Goal: Information Seeking & Learning: Check status

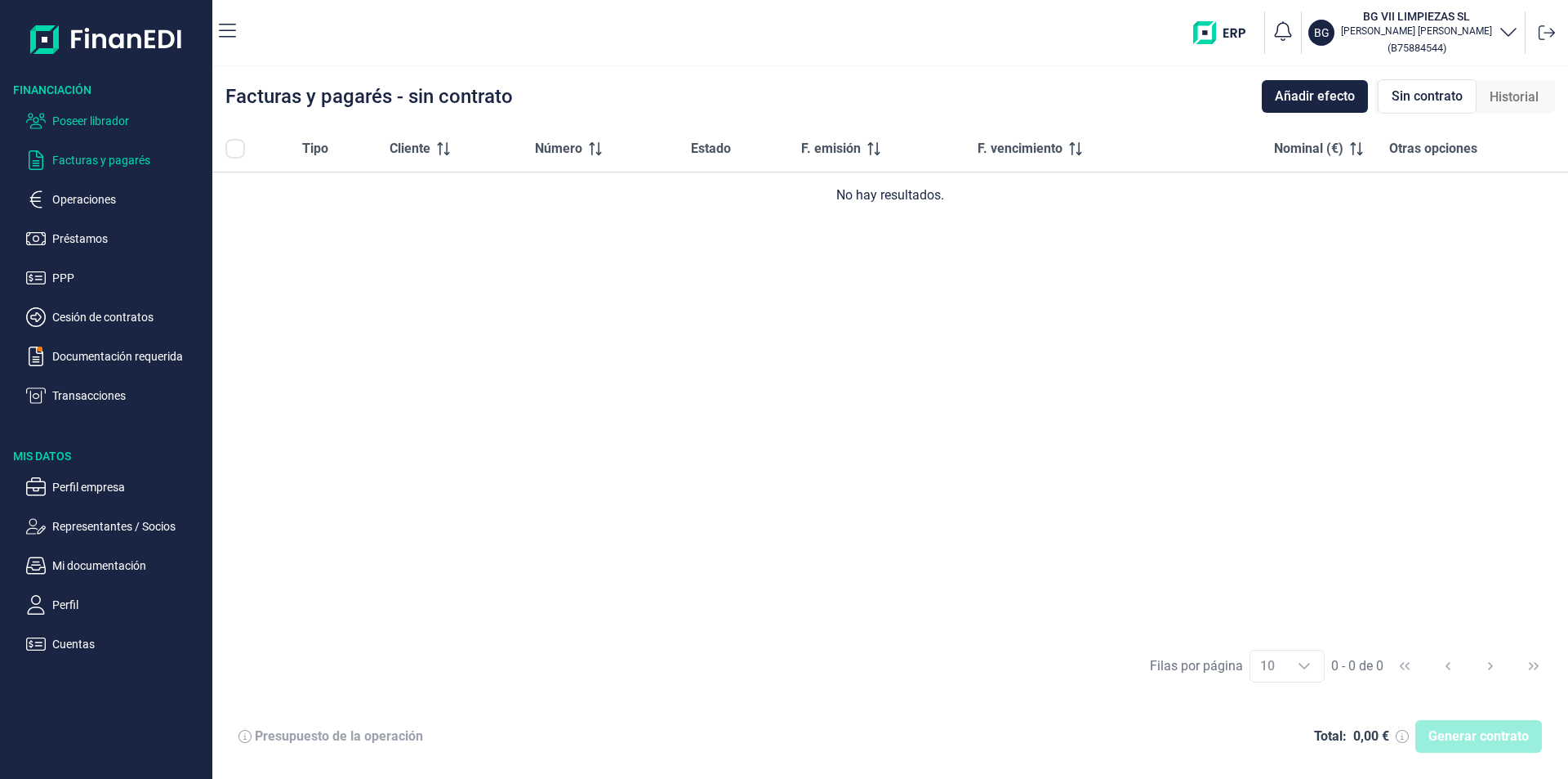
click at [97, 116] on p "Poseer librador" at bounding box center [129, 121] width 154 height 20
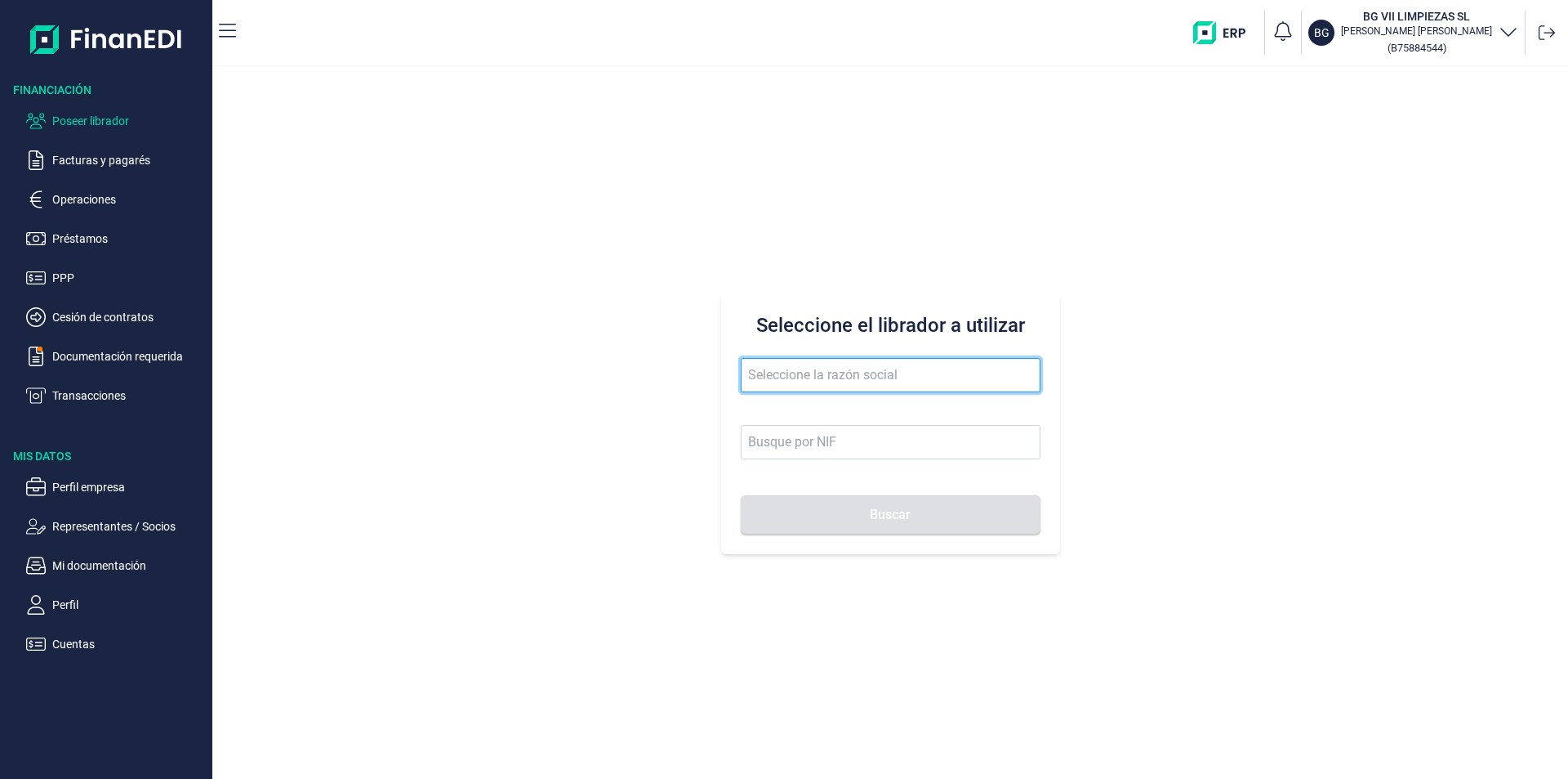
click at [796, 380] on input "text" at bounding box center [890, 375] width 299 height 34
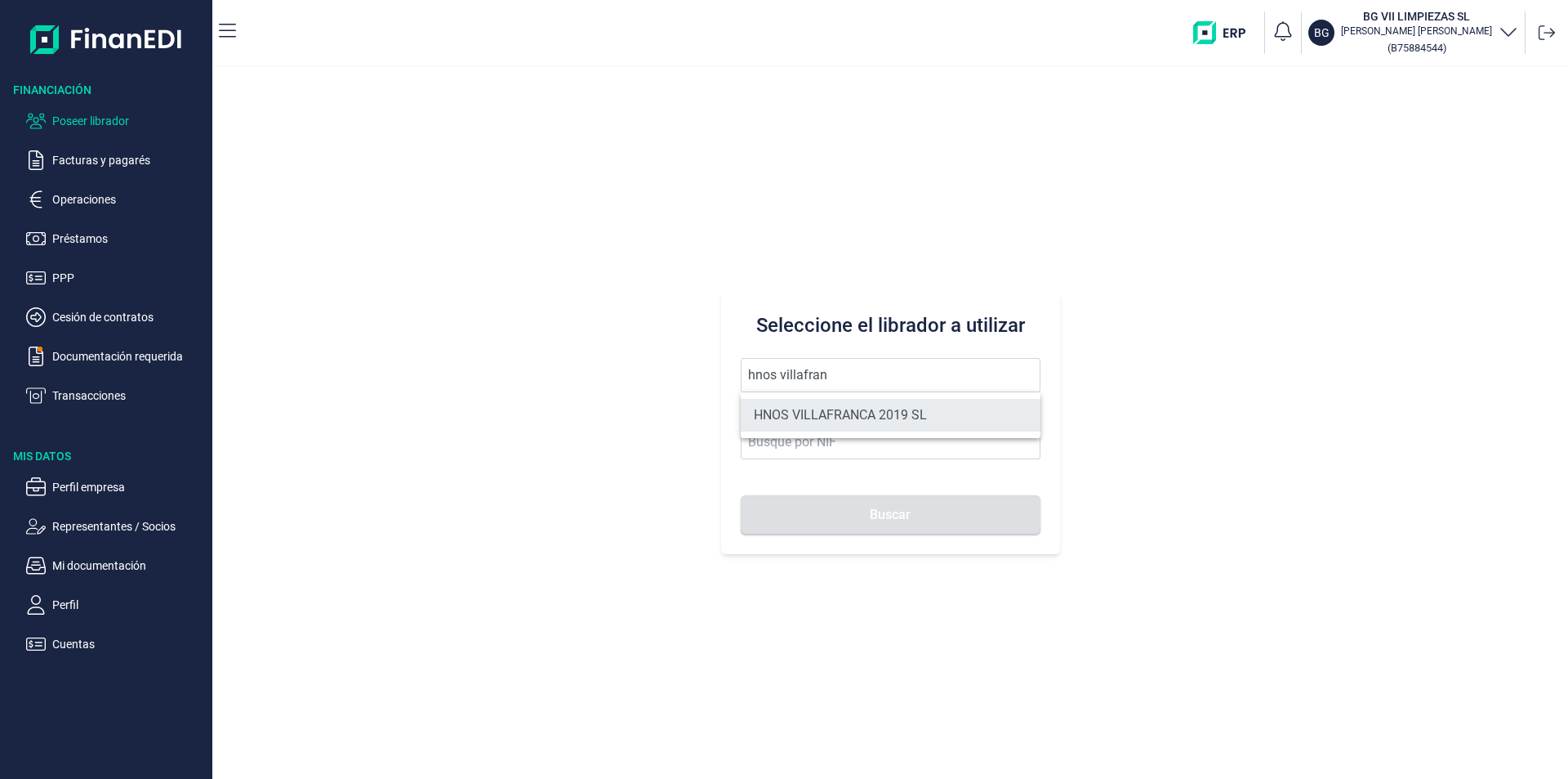
click at [823, 418] on li "HNOS VILLAFRANCA 2019 SL" at bounding box center [890, 414] width 299 height 33
type input "HNOS VILLAFRANCA 2019 SL"
type input "B45843273"
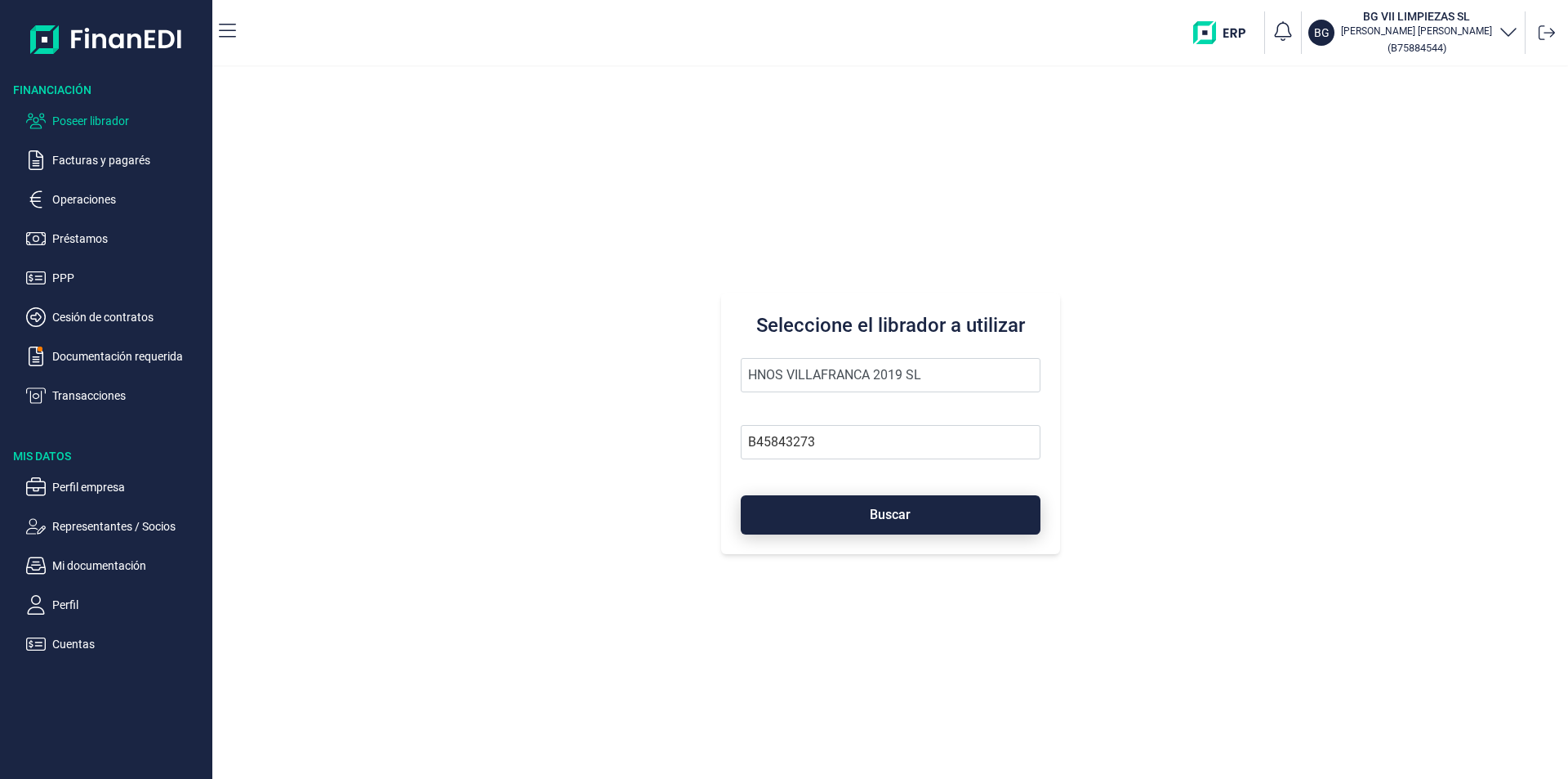
click at [839, 514] on button "Buscar" at bounding box center [890, 514] width 299 height 39
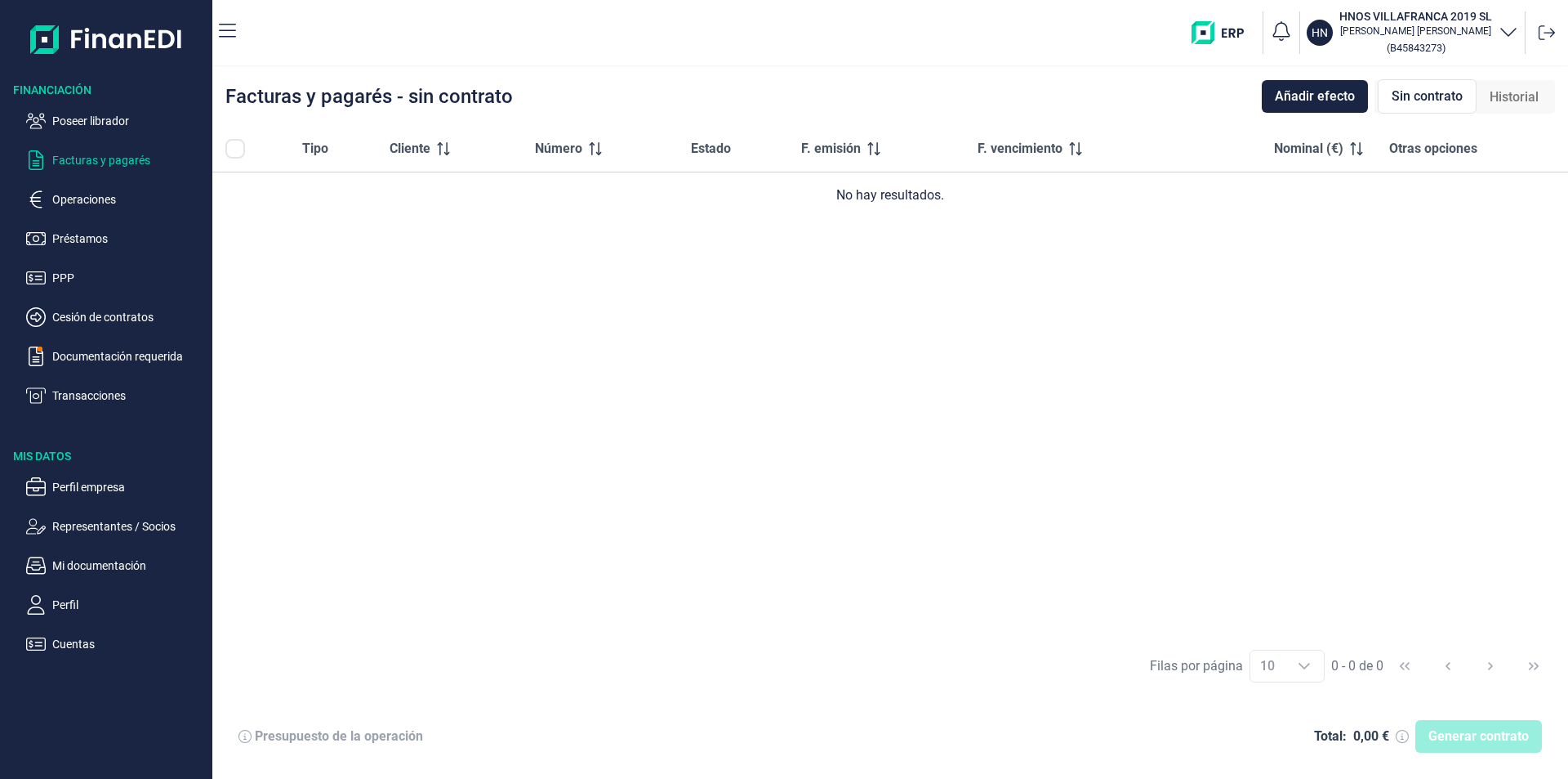
click at [1510, 95] on span "Historial" at bounding box center [1513, 98] width 49 height 20
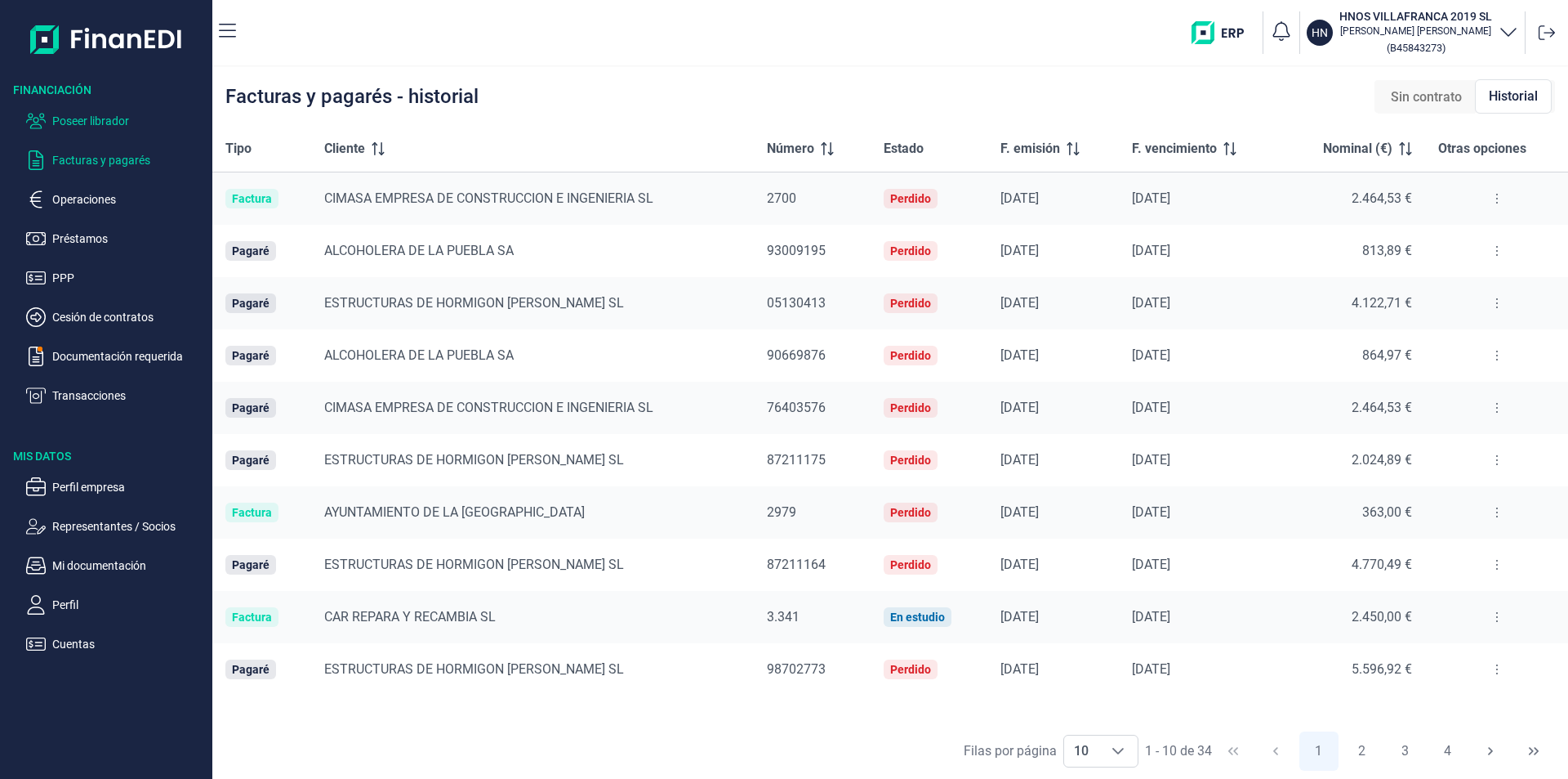
click at [97, 123] on p "Poseer librador" at bounding box center [129, 121] width 154 height 20
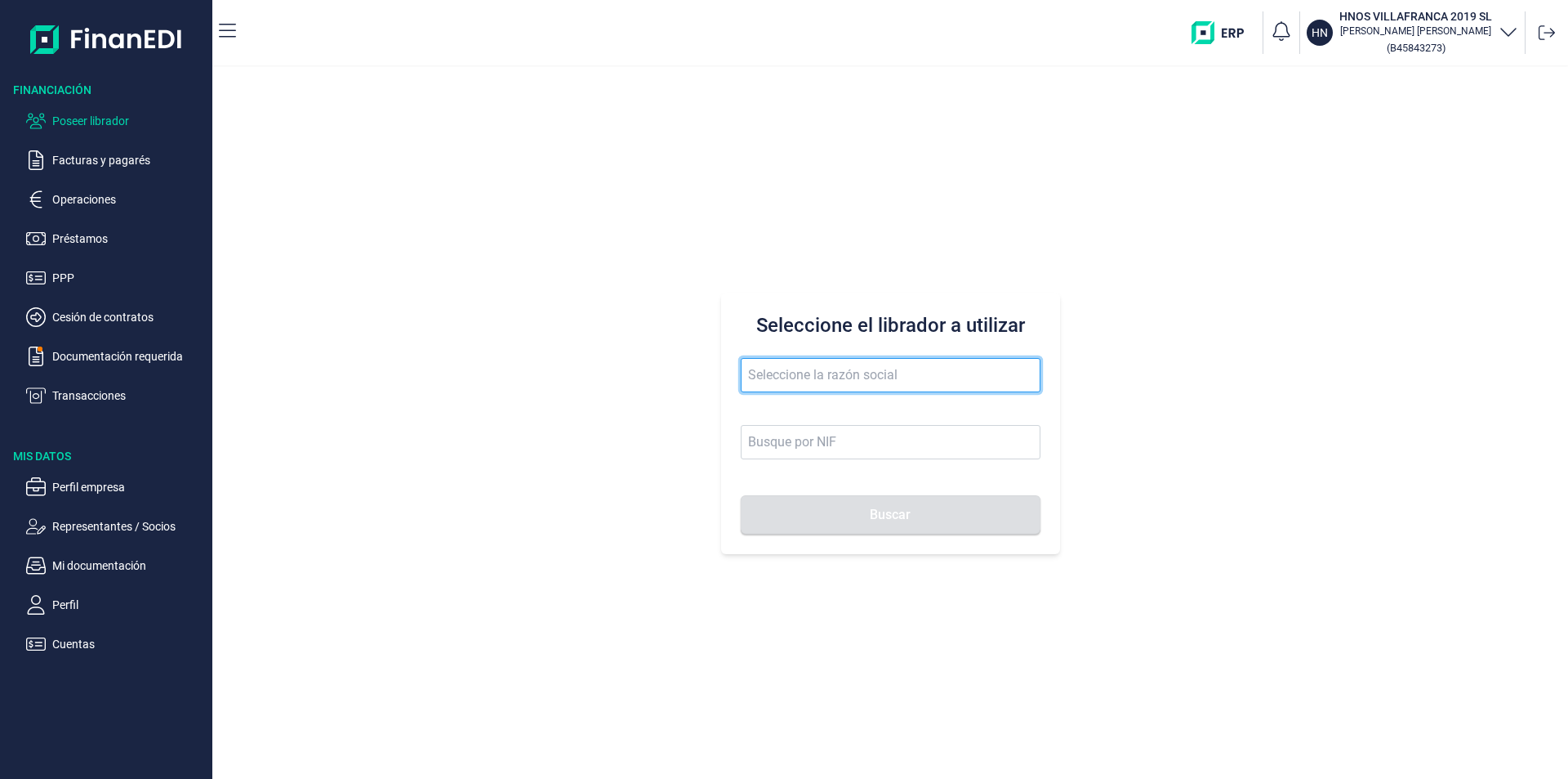
click at [768, 362] on input "text" at bounding box center [890, 375] width 299 height 34
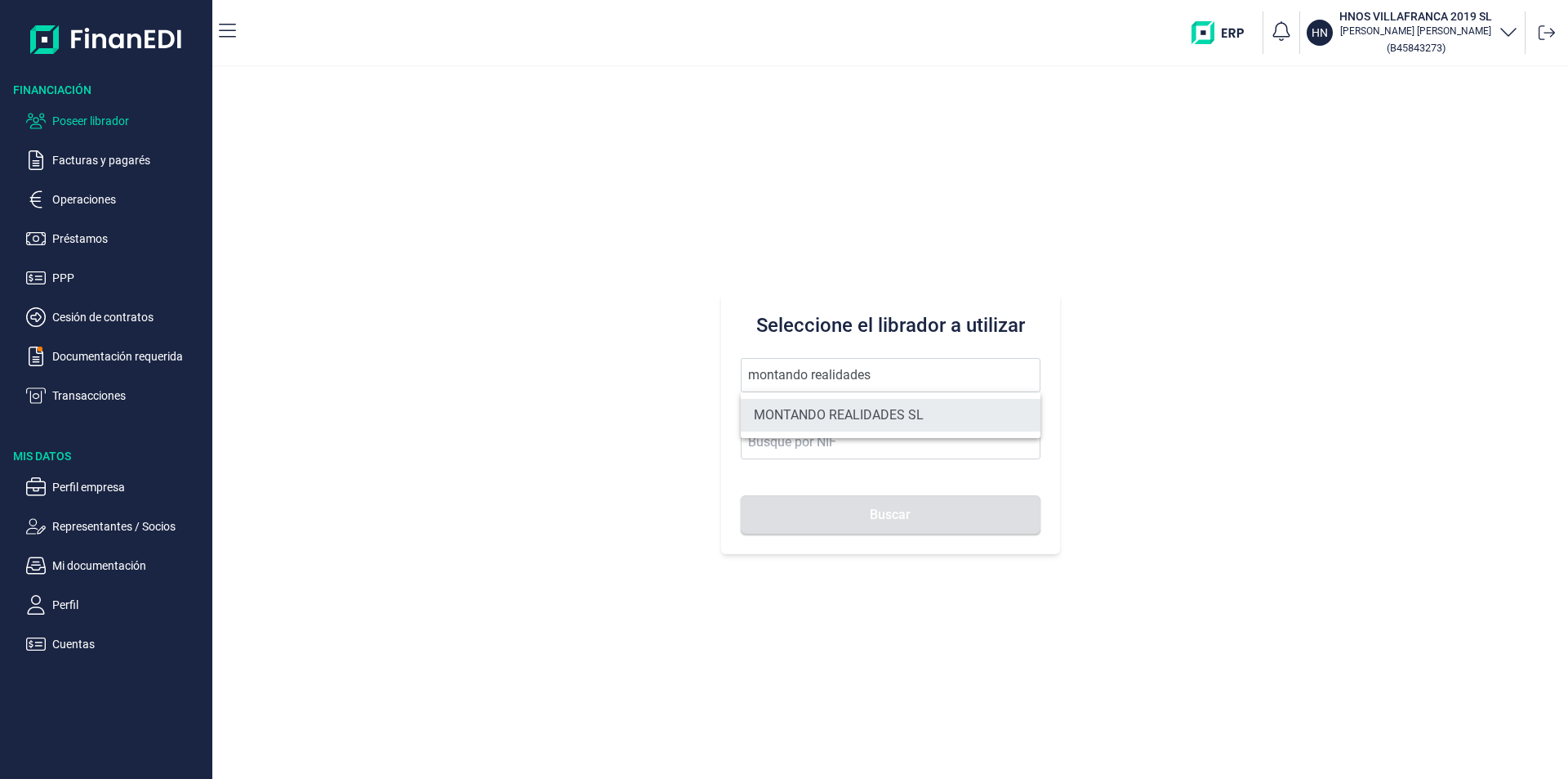
click at [833, 415] on li "MONTANDO REALIDADES SL" at bounding box center [890, 414] width 299 height 33
type input "MONTANDO REALIDADES SL"
type input "B16391286"
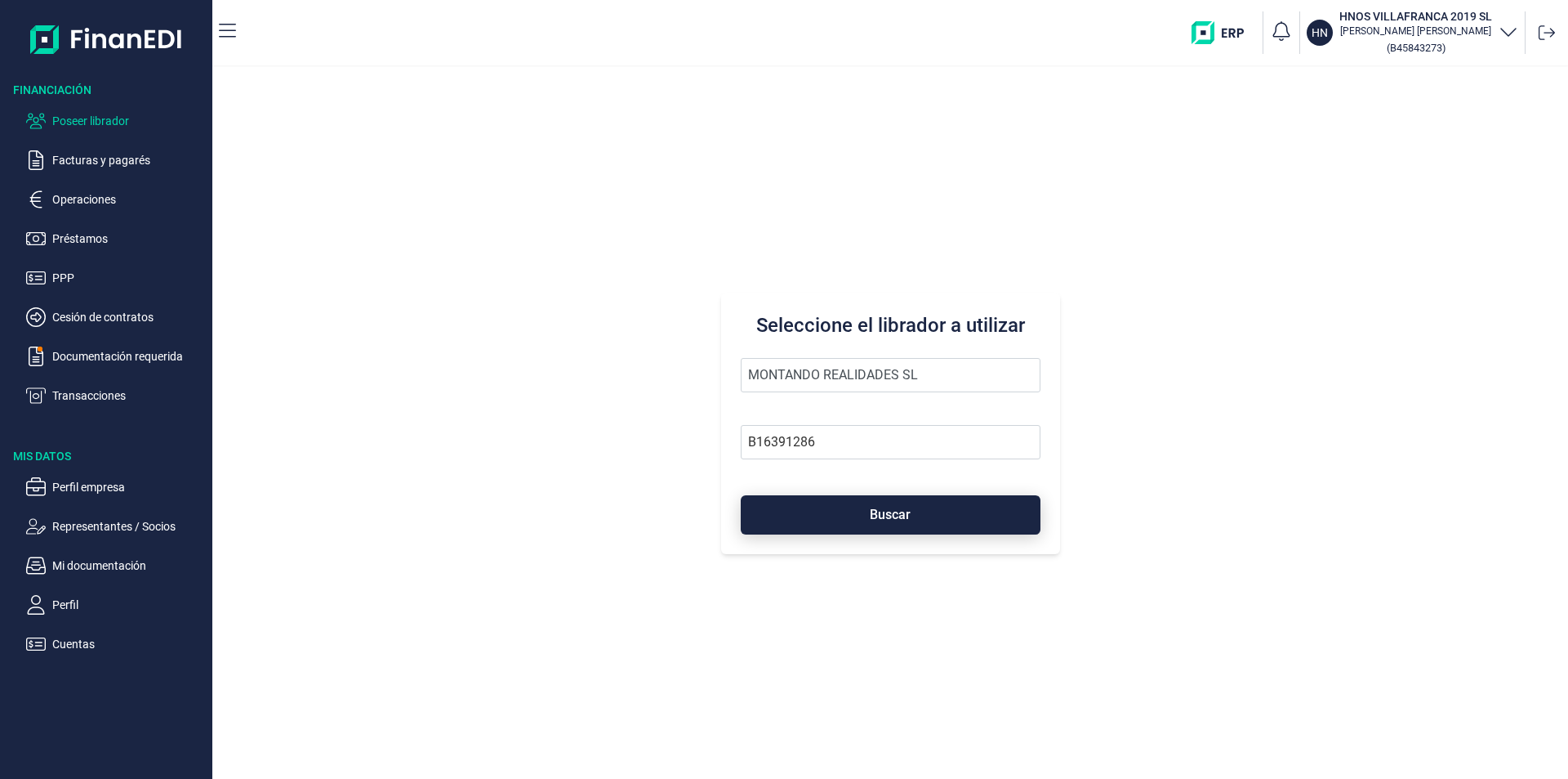
click at [838, 512] on button "Buscar" at bounding box center [890, 514] width 299 height 39
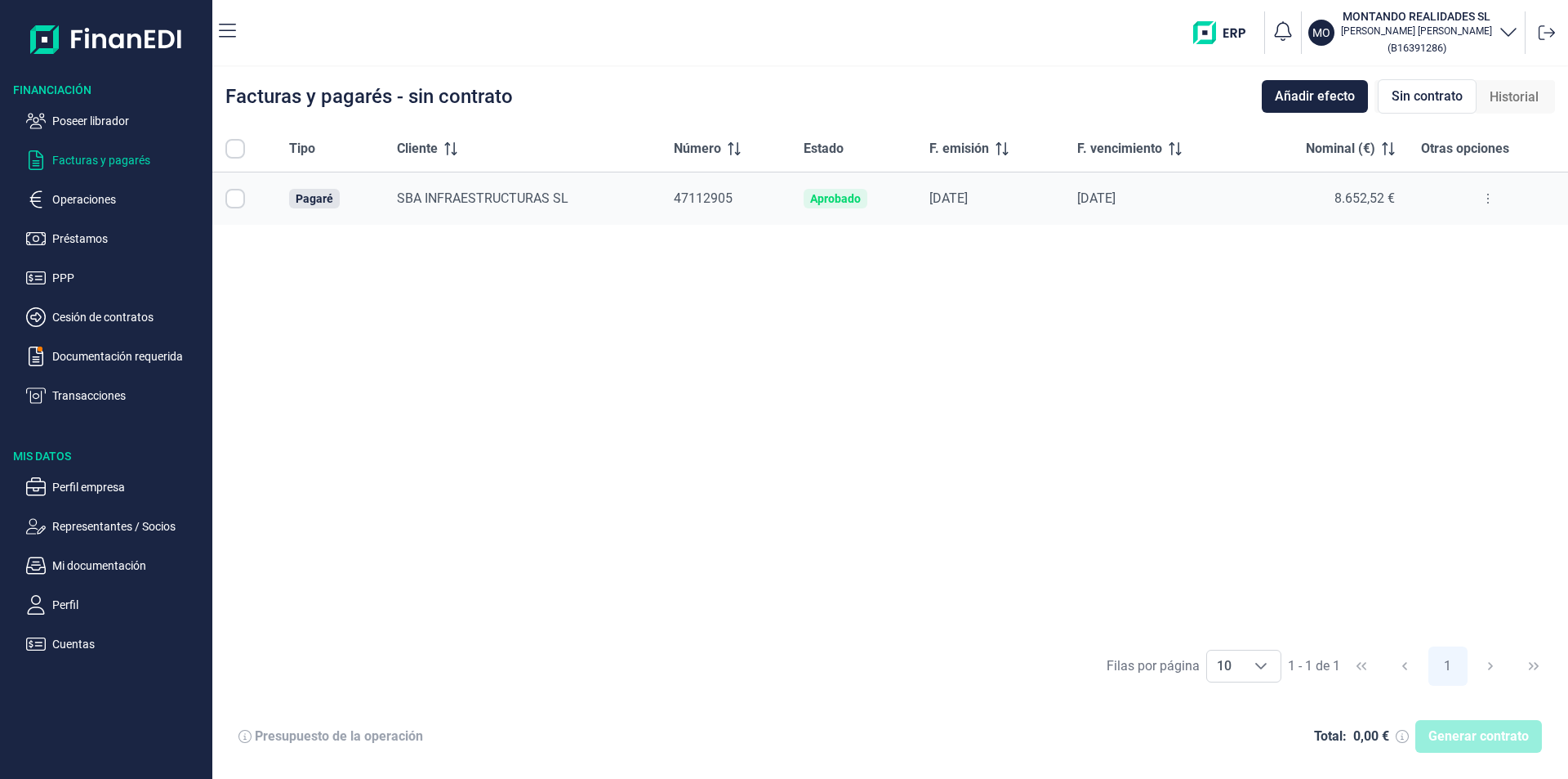
checkbox input "true"
click at [1488, 195] on icon at bounding box center [1487, 198] width 3 height 13
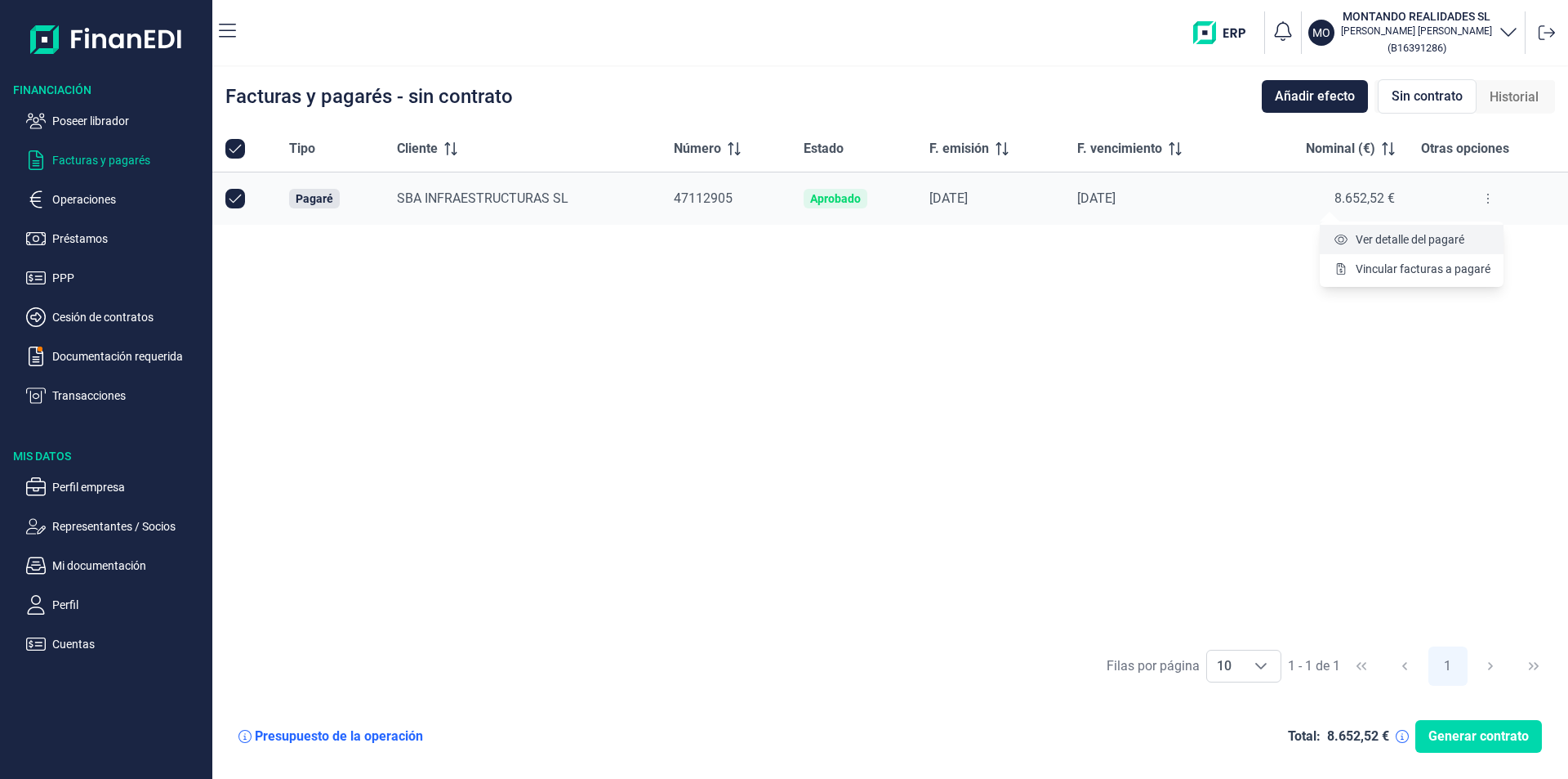
click at [1394, 241] on span "Ver detalle del pagaré" at bounding box center [1409, 240] width 109 height 16
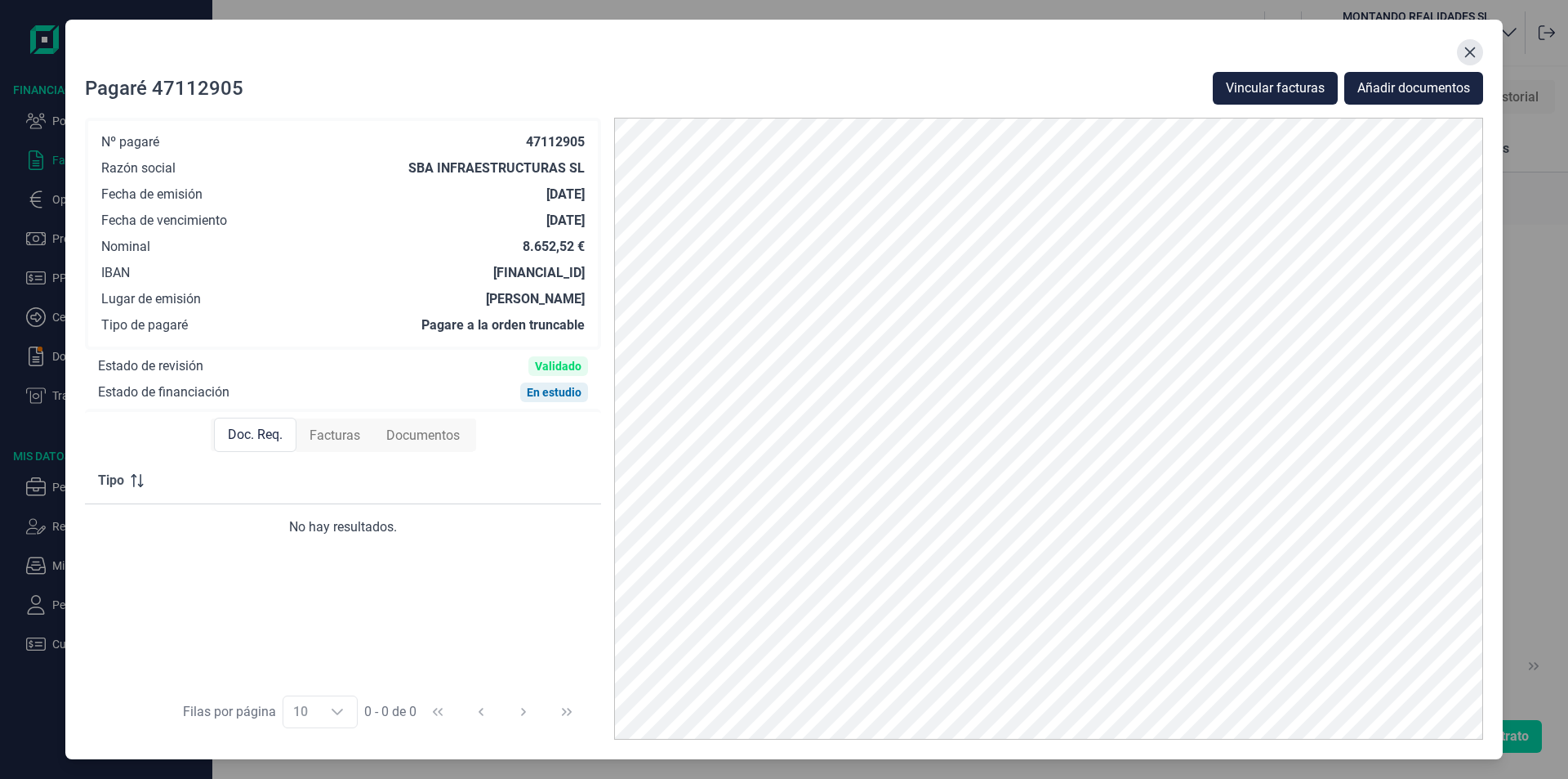
click at [1476, 51] on button "Close" at bounding box center [1469, 52] width 26 height 26
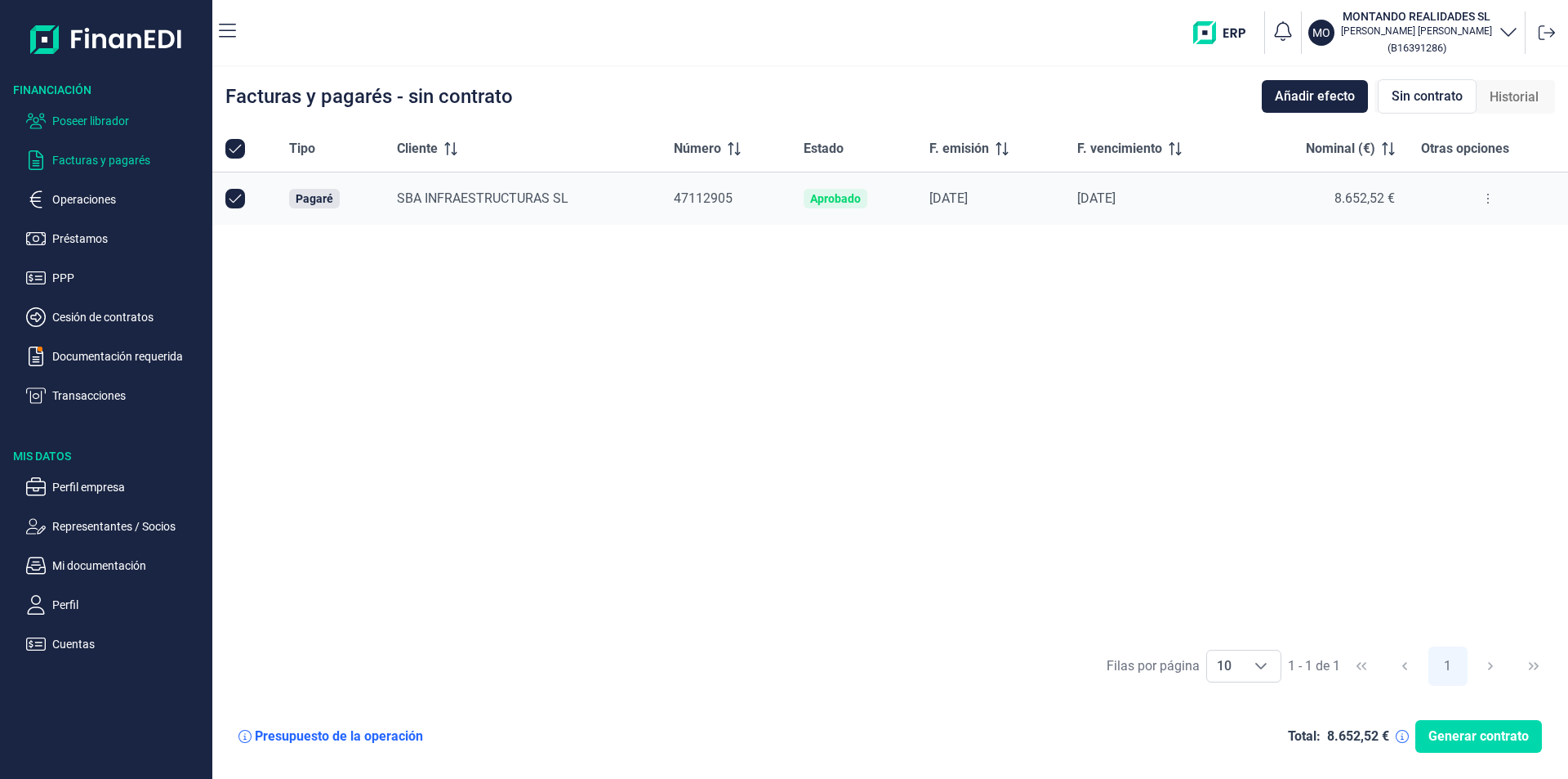
click at [115, 124] on p "Poseer librador" at bounding box center [129, 121] width 154 height 20
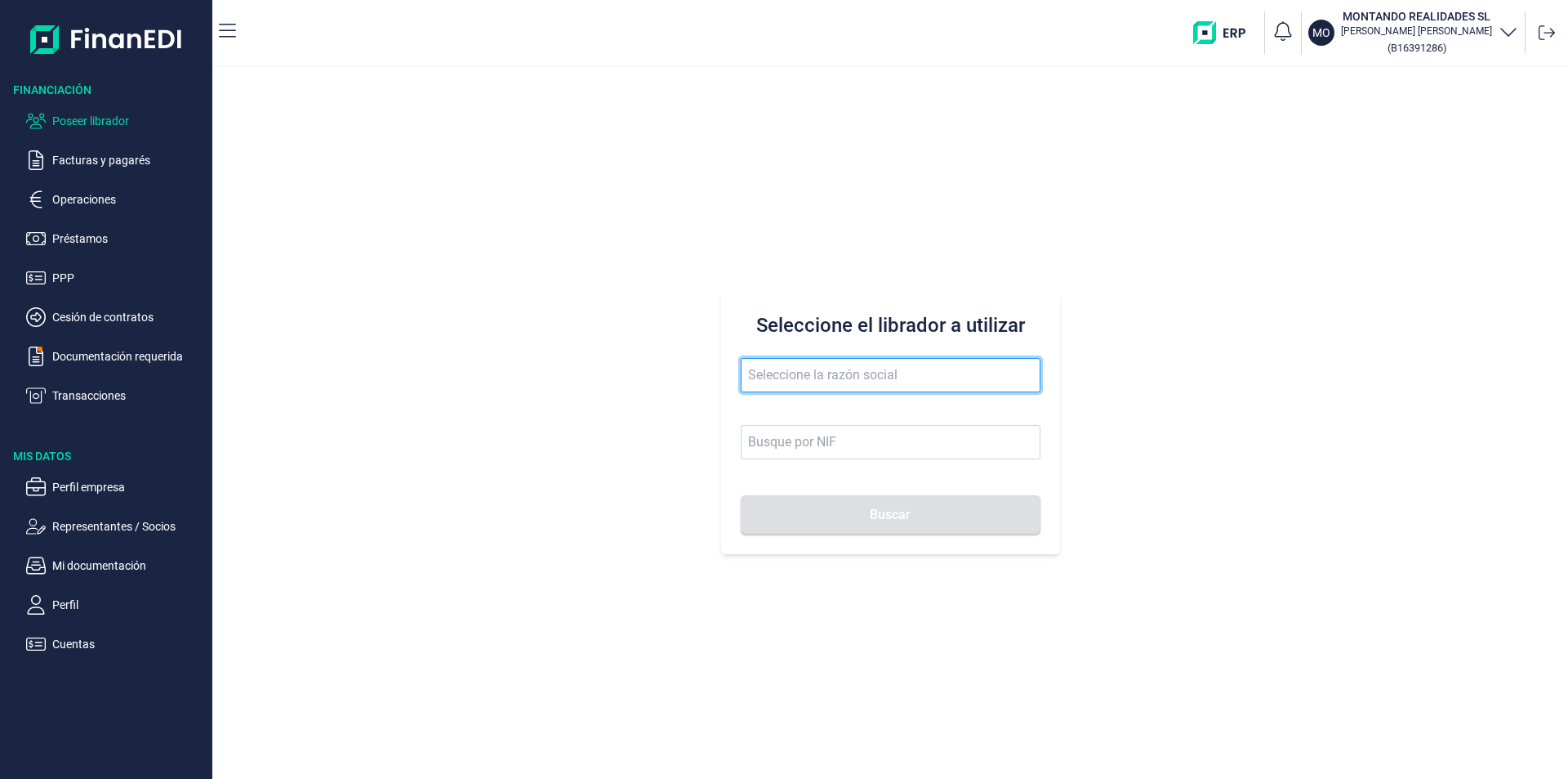
click at [761, 375] on input "text" at bounding box center [890, 375] width 299 height 34
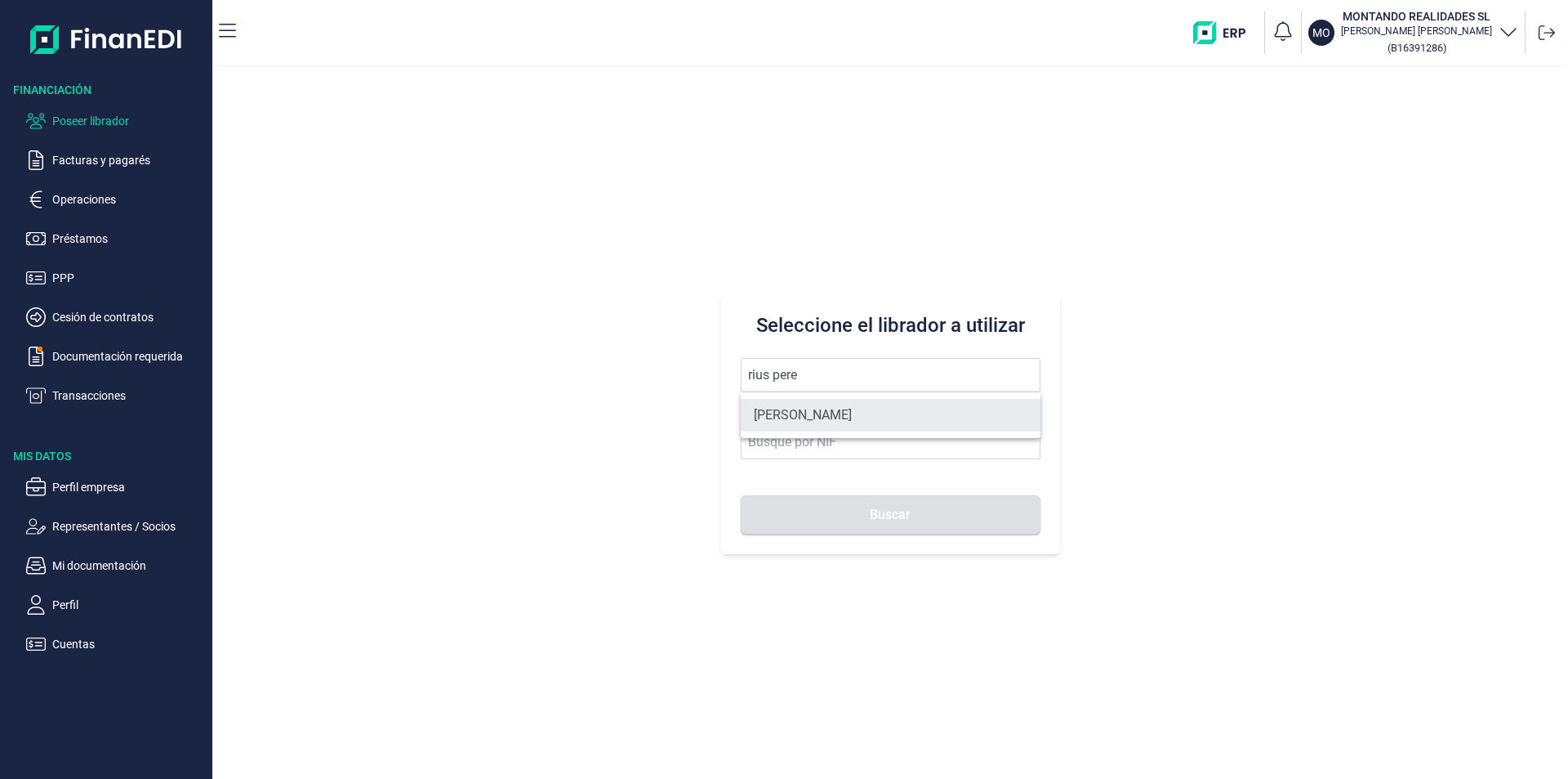
click at [841, 410] on li "[PERSON_NAME]" at bounding box center [890, 414] width 299 height 33
type input "[PERSON_NAME]"
type input "18964503Z"
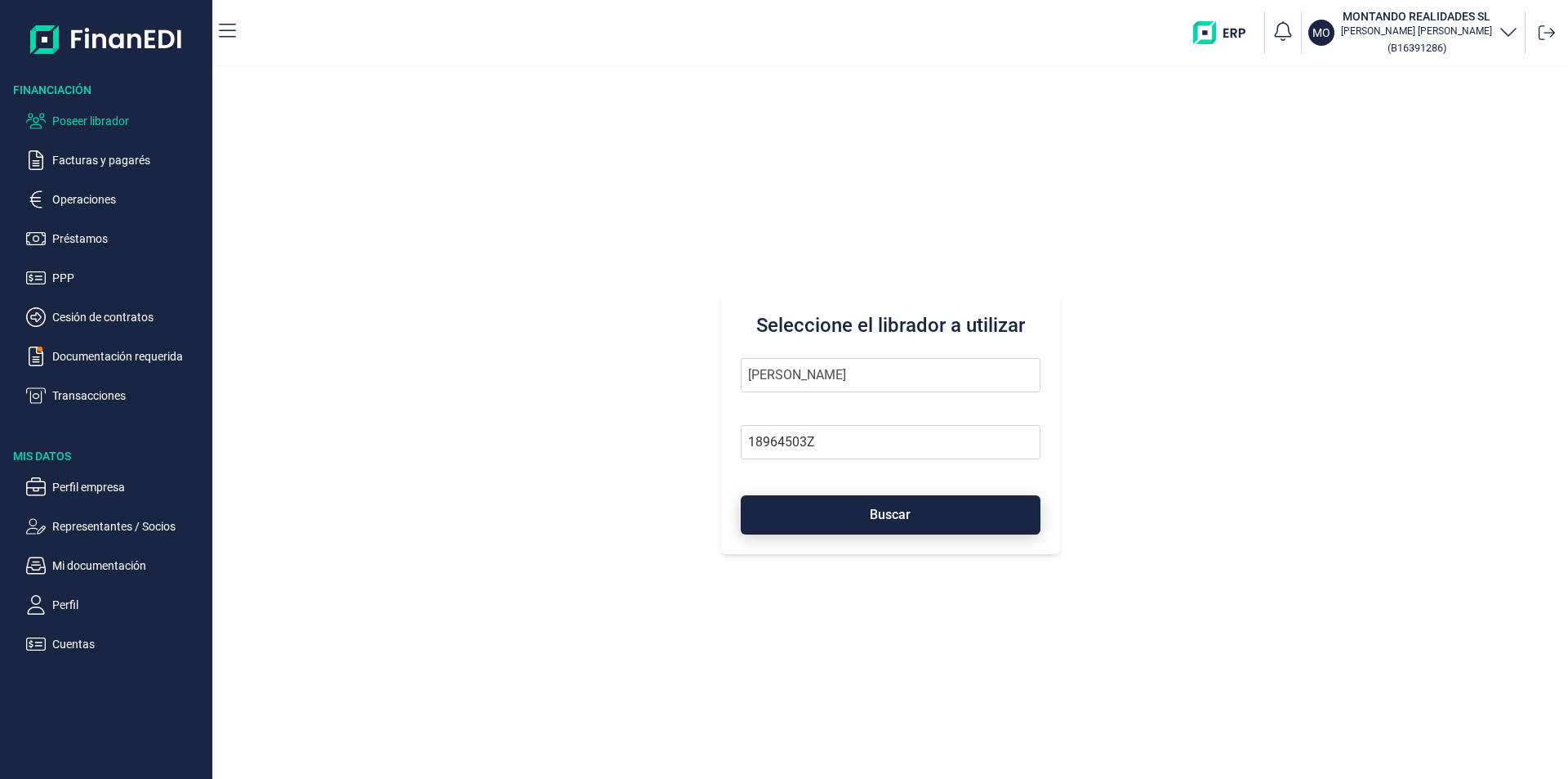
click at [844, 525] on button "Buscar" at bounding box center [890, 514] width 299 height 39
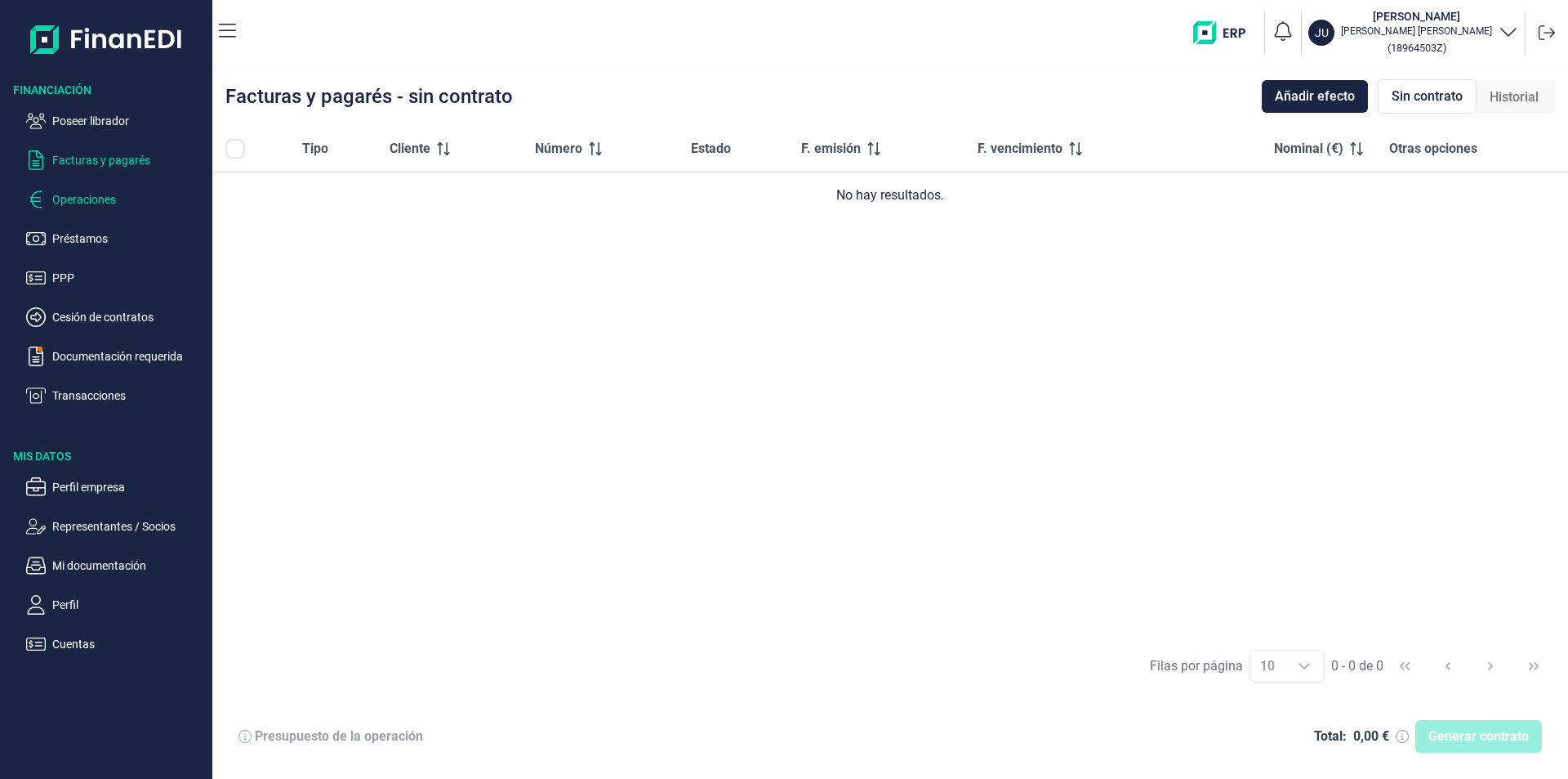
click at [89, 200] on p "Operaciones" at bounding box center [129, 200] width 154 height 20
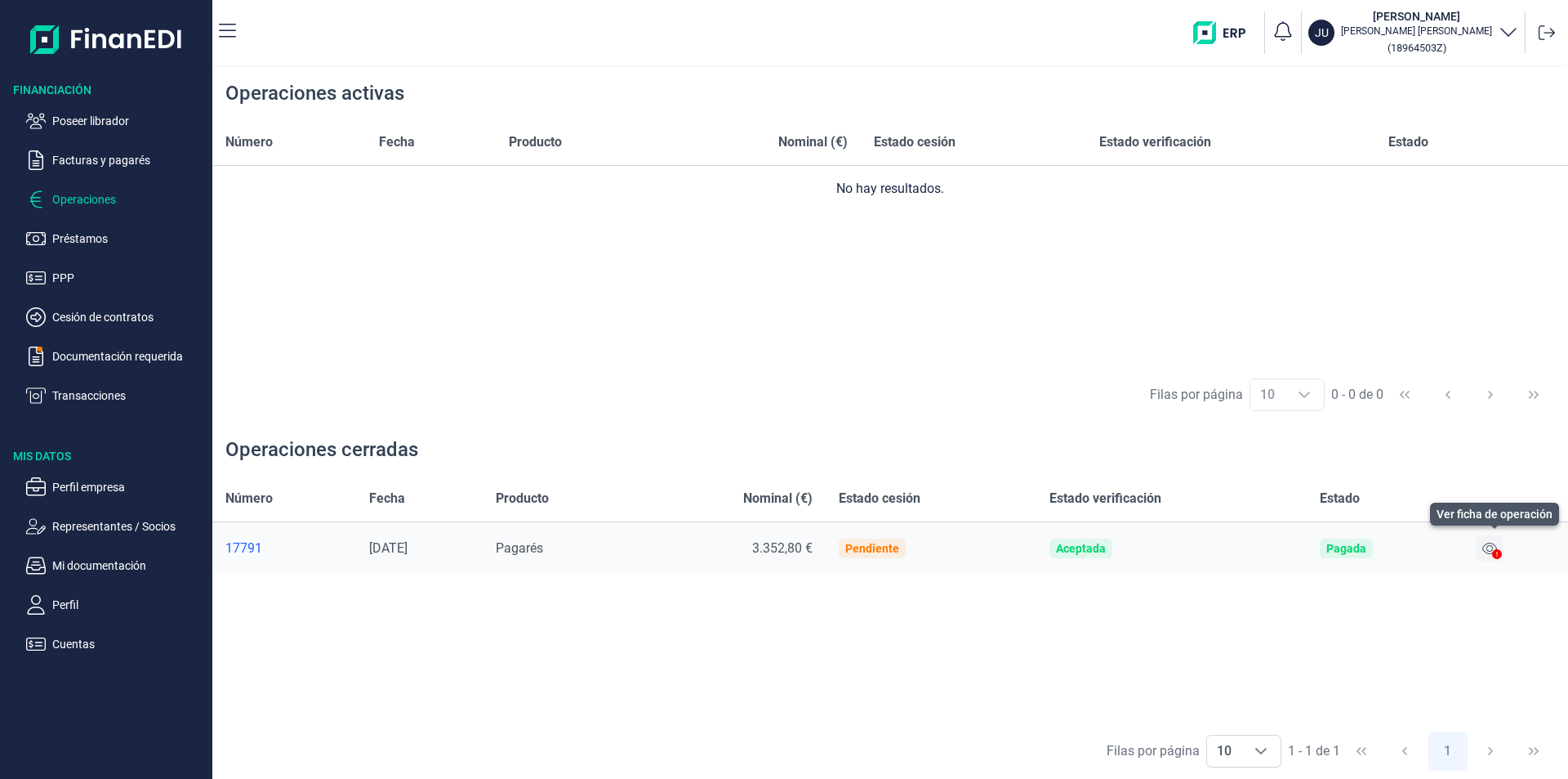
click at [1492, 545] on icon at bounding box center [1489, 547] width 15 height 11
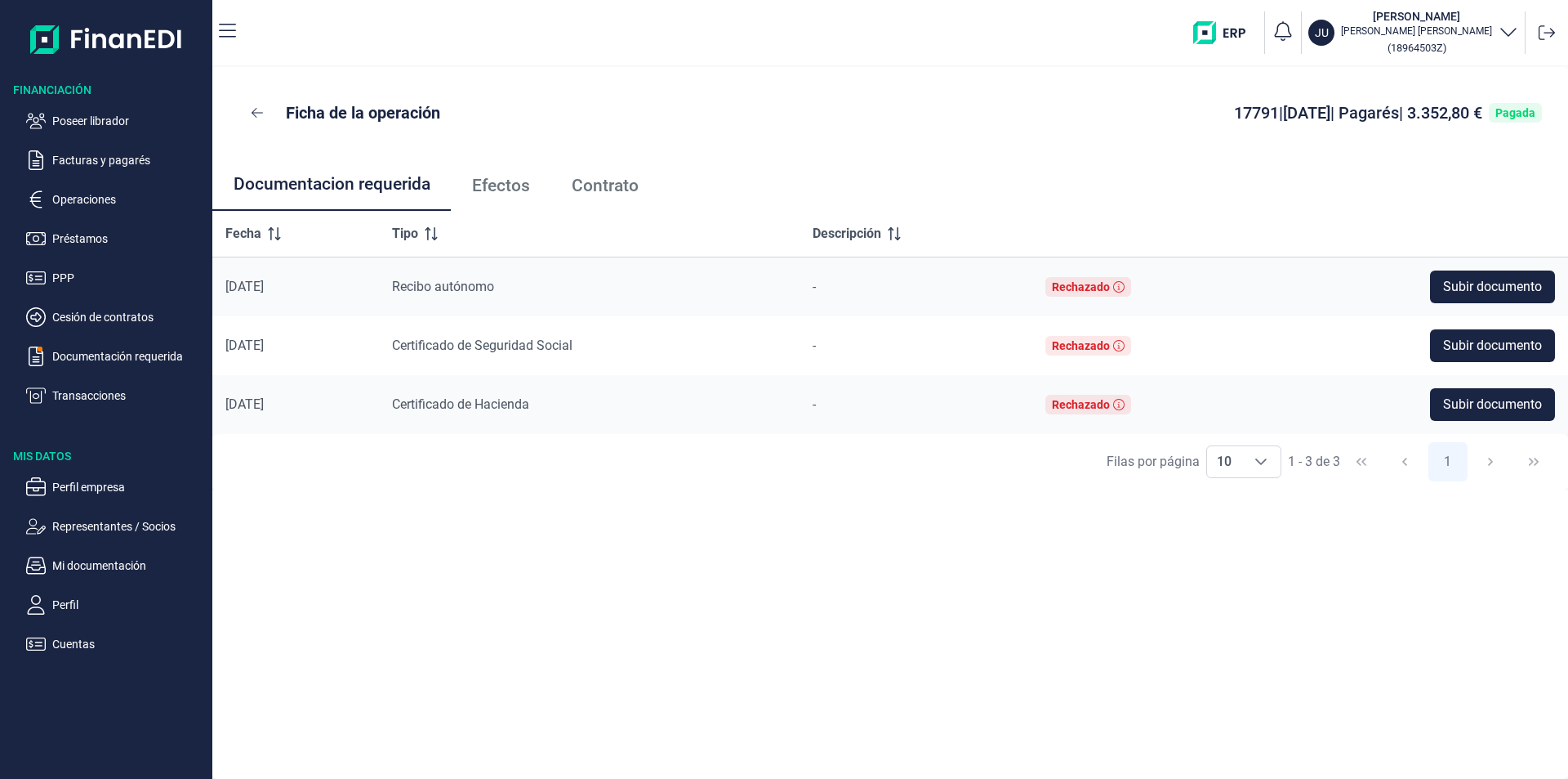
click at [514, 182] on span "Efectos" at bounding box center [501, 186] width 58 height 17
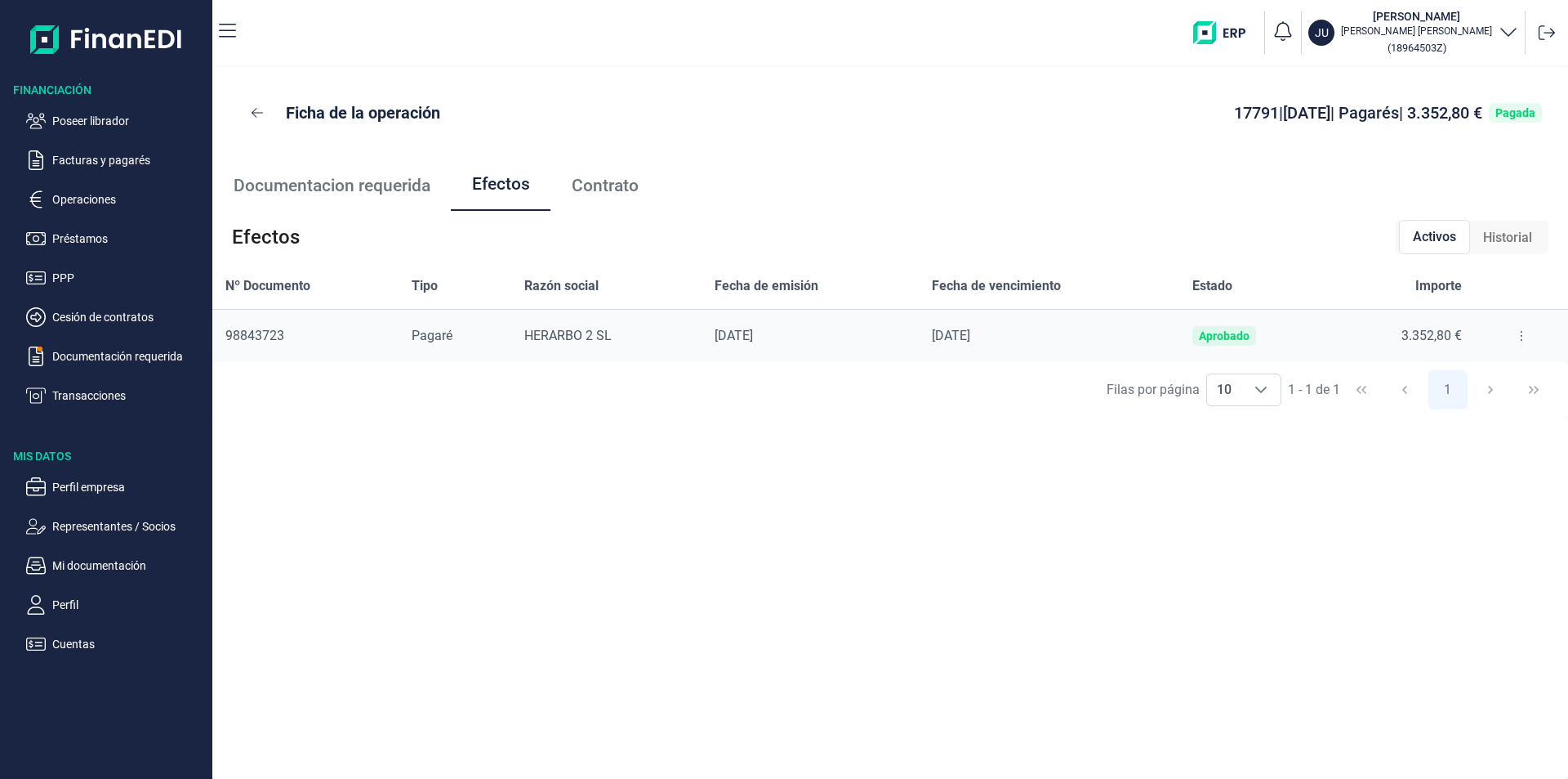
click at [1519, 331] on icon at bounding box center [1520, 336] width 3 height 13
click at [1474, 377] on span "Detalles efecto" at bounding box center [1466, 377] width 74 height 16
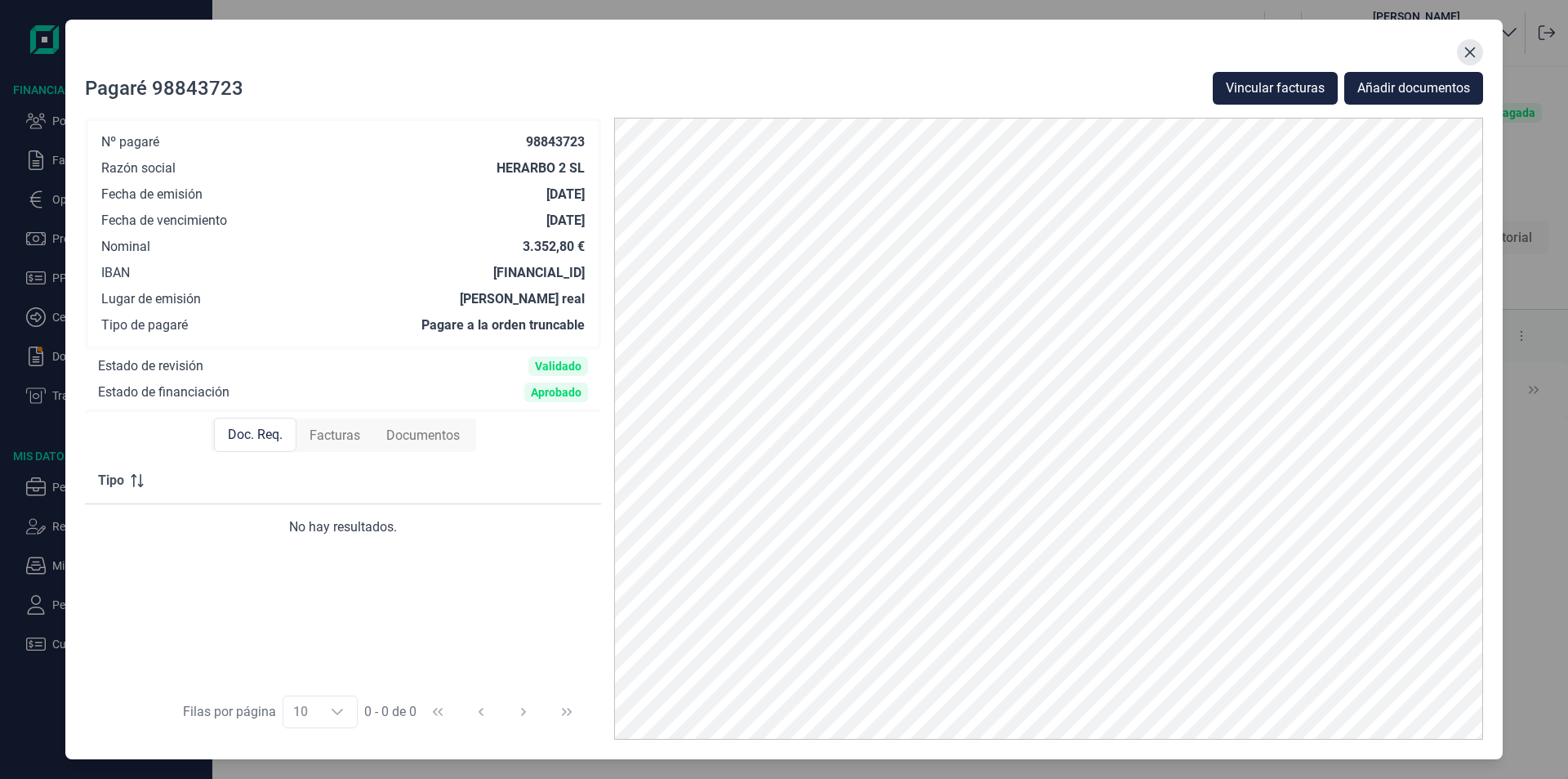
click at [1474, 54] on icon "Close" at bounding box center [1469, 52] width 13 height 13
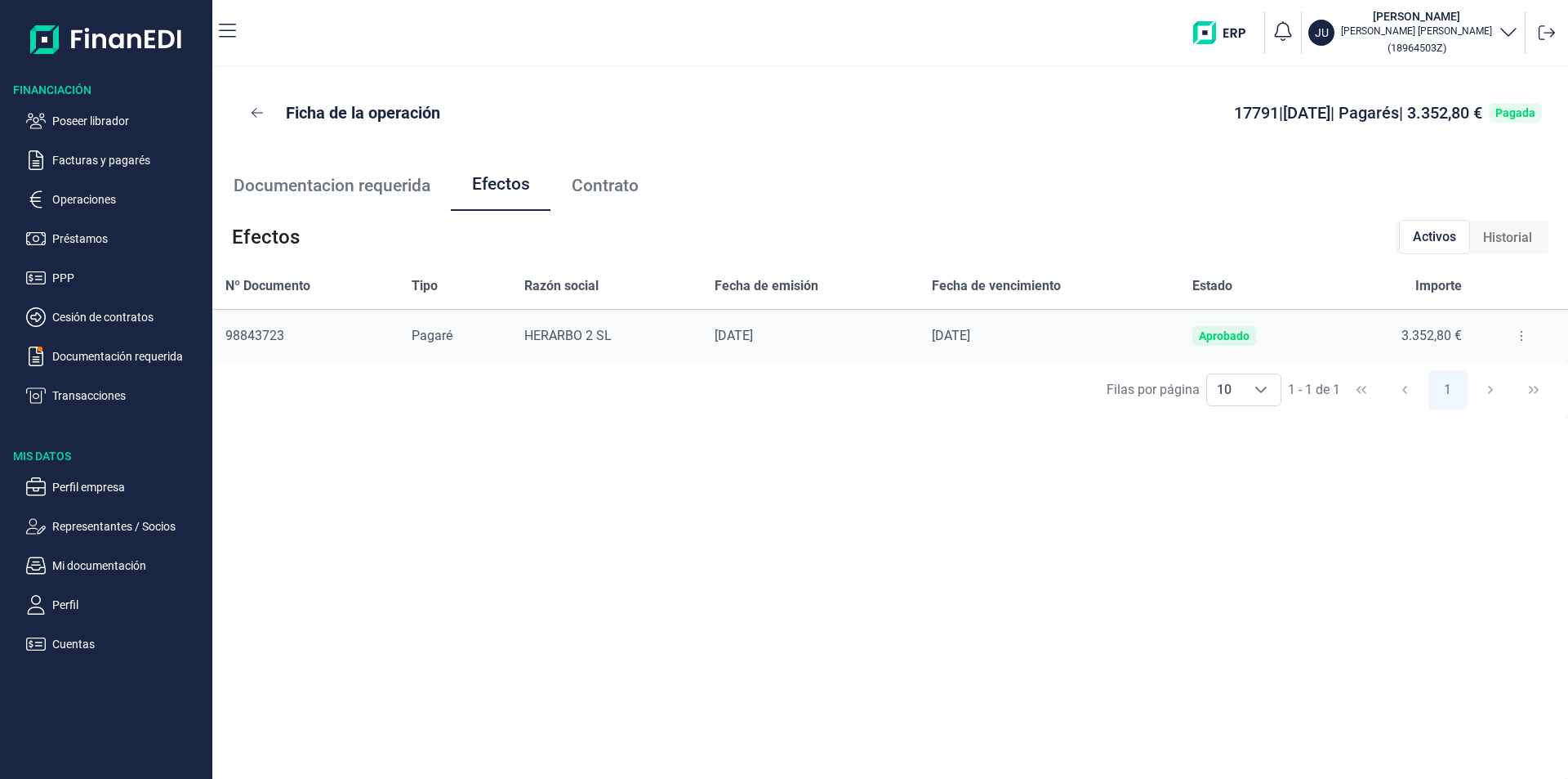
click at [689, 490] on div "Ficha de la operación 17791 | [DATE] | Pagarés | 3.352,80 € Pagada Documentacio…" at bounding box center [890, 422] width 1355 height 712
click at [1519, 331] on icon at bounding box center [1520, 336] width 3 height 13
click at [1484, 377] on span "Detalles efecto" at bounding box center [1466, 377] width 74 height 16
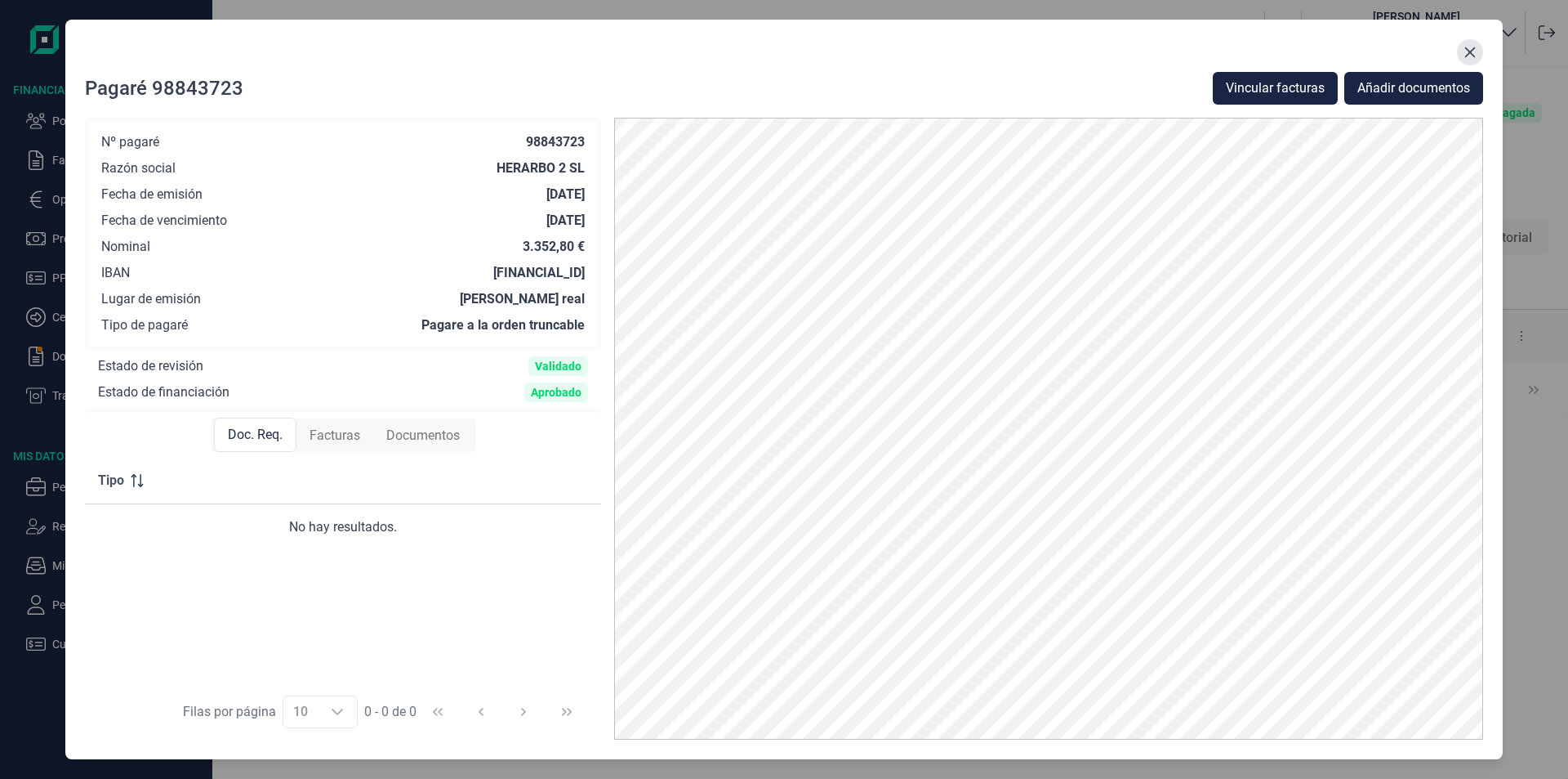
click at [1469, 51] on icon "Close" at bounding box center [1470, 52] width 11 height 11
